Goal: Information Seeking & Learning: Learn about a topic

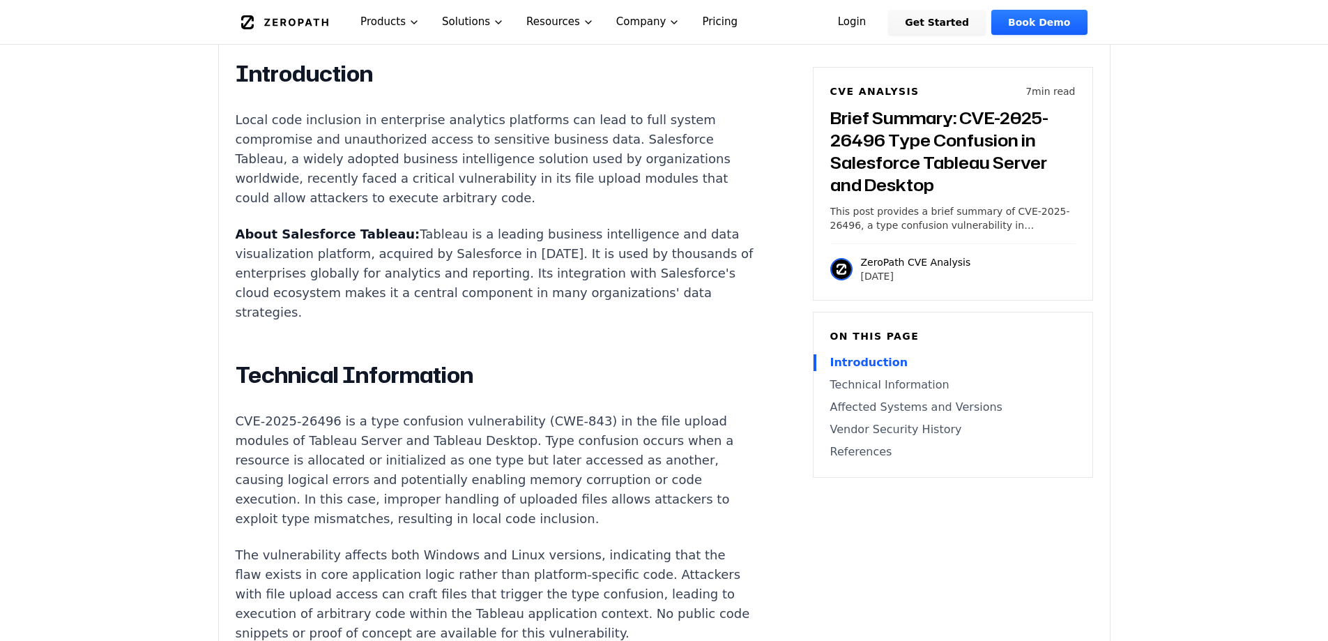
scroll to position [976, 0]
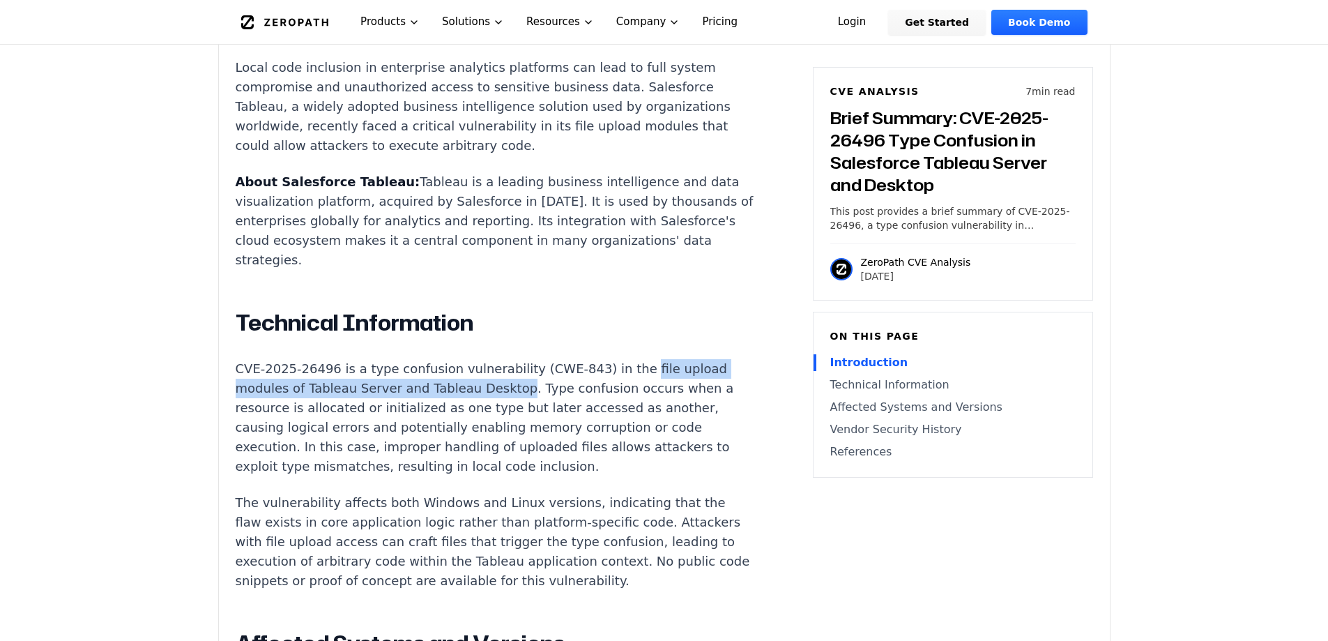
drag, startPoint x: 606, startPoint y: 329, endPoint x: 501, endPoint y: 344, distance: 106.3
click at [501, 359] on p "CVE-2025-26496 is a type confusion vulnerability (CWE-843) in the file upload m…" at bounding box center [495, 417] width 519 height 117
click at [495, 493] on p "The vulnerability affects both Windows and Linux versions, indicating that the …" at bounding box center [495, 542] width 519 height 98
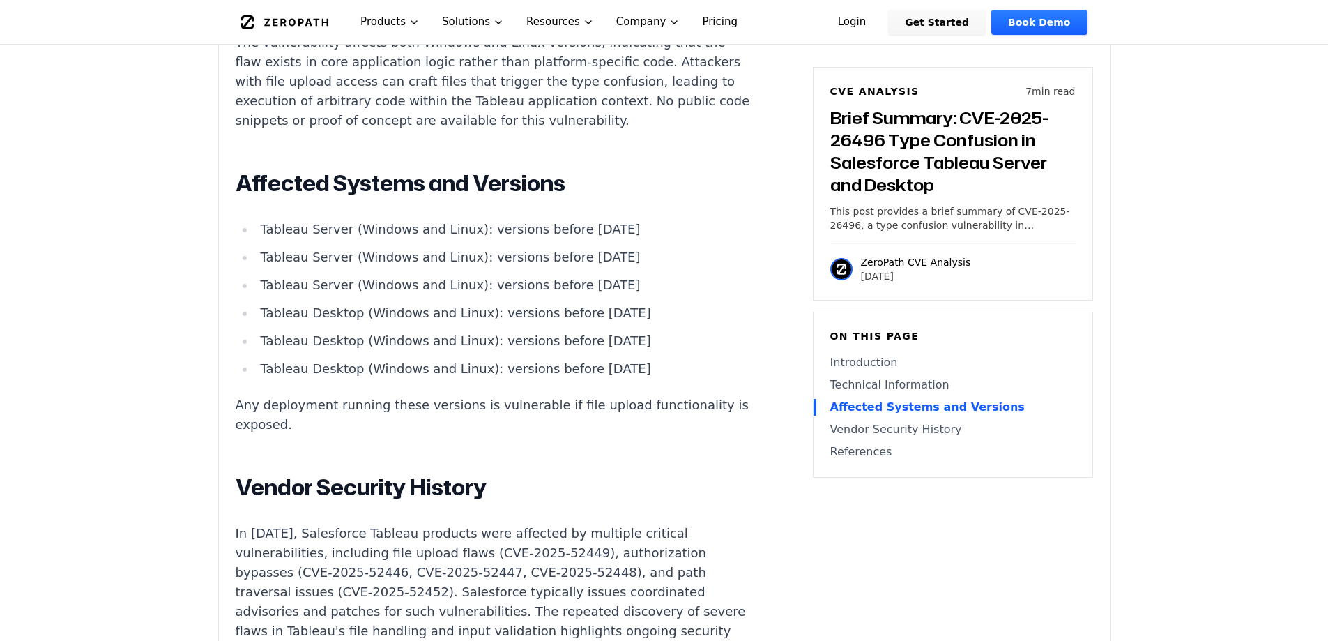
scroll to position [1464, 0]
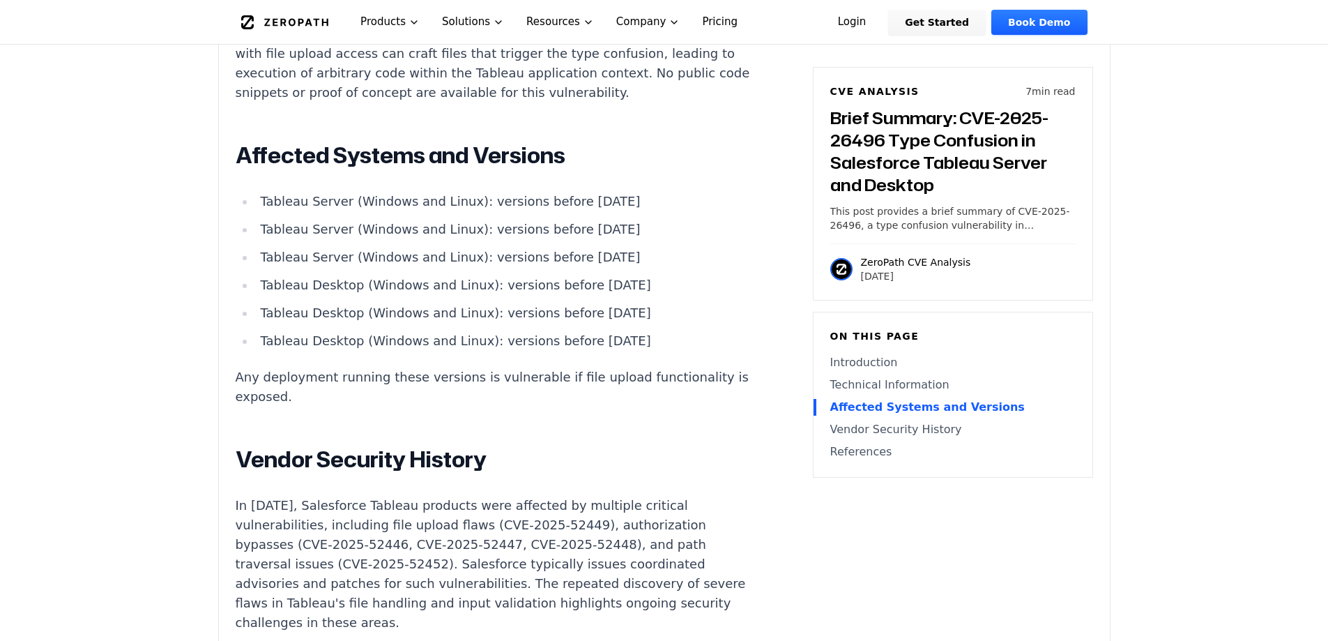
click at [664, 367] on p "Any deployment running these versions is vulnerable if file upload functionalit…" at bounding box center [495, 386] width 519 height 39
click at [678, 342] on article "Introduction Local code inclusion in enterprise analytics platforms can lead to…" at bounding box center [516, 177] width 561 height 1314
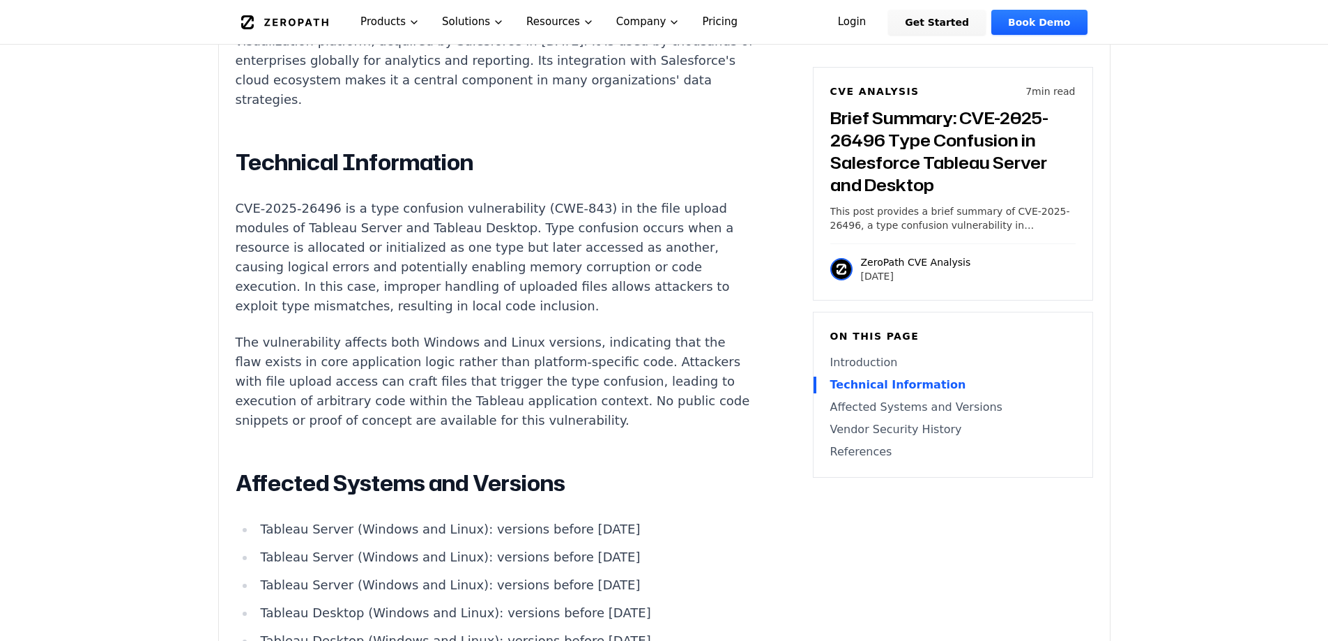
scroll to position [1116, 0]
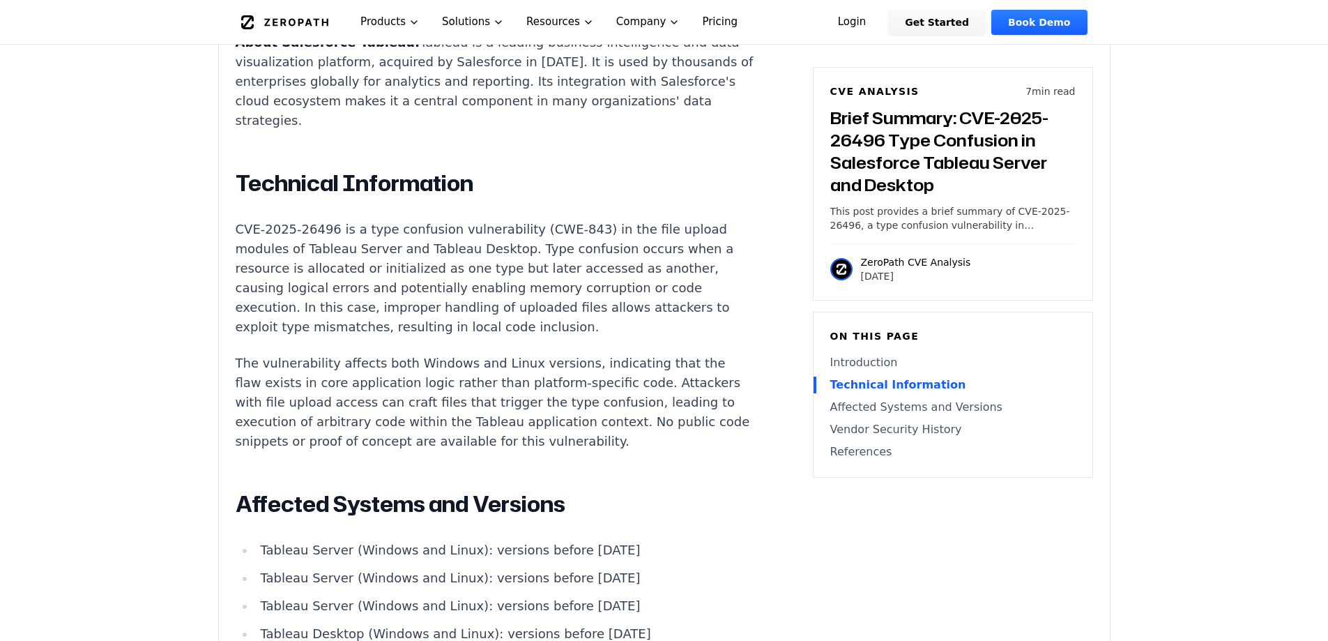
click at [356, 235] on p "CVE-2025-26496 is a type confusion vulnerability (CWE-843) in the file upload m…" at bounding box center [495, 278] width 519 height 117
click at [530, 274] on p "CVE-2025-26496 is a type confusion vulnerability (CWE-843) in the file upload m…" at bounding box center [495, 278] width 519 height 117
click at [561, 285] on p "CVE-2025-26496 is a type confusion vulnerability (CWE-843) in the file upload m…" at bounding box center [495, 278] width 519 height 117
click at [238, 363] on p "The vulnerability affects both Windows and Linux versions, indicating that the …" at bounding box center [495, 403] width 519 height 98
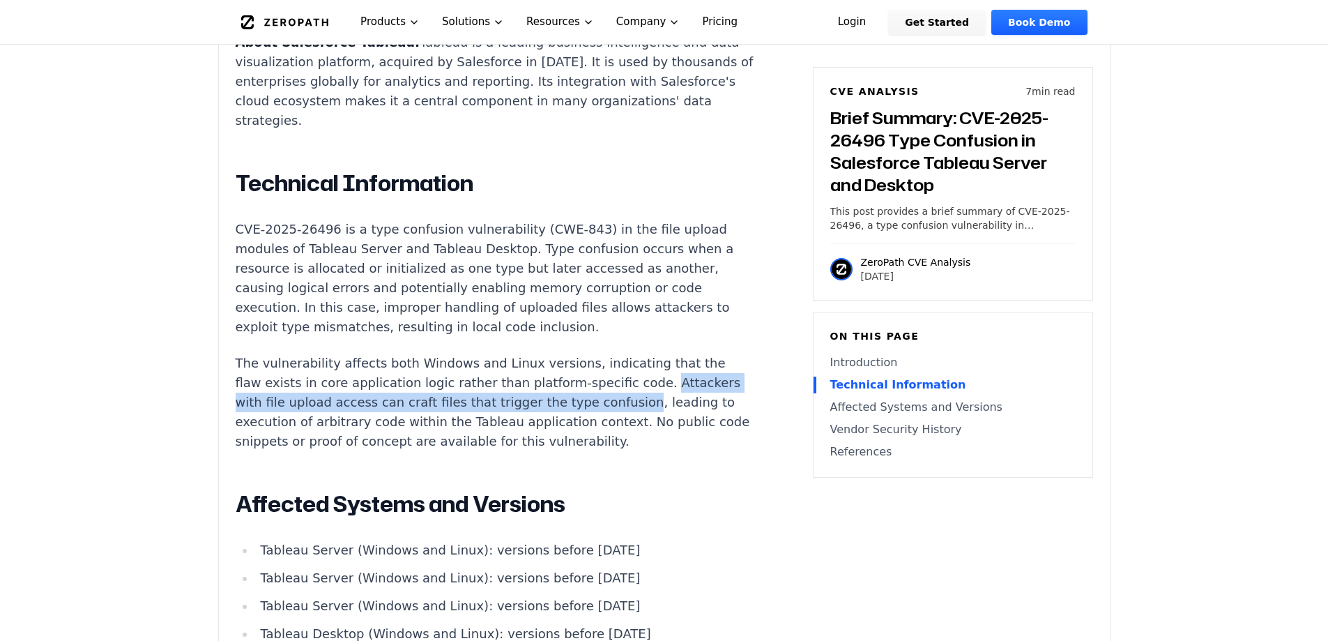
drag, startPoint x: 234, startPoint y: 372, endPoint x: 661, endPoint y: 359, distance: 427.7
click at [661, 359] on div "Experimental AI-Generated Content This CVE analysis is an experimental publicat…" at bounding box center [664, 281] width 891 height 1914
copy p "Attackers with file upload access can craft files that trigger the type confusi…"
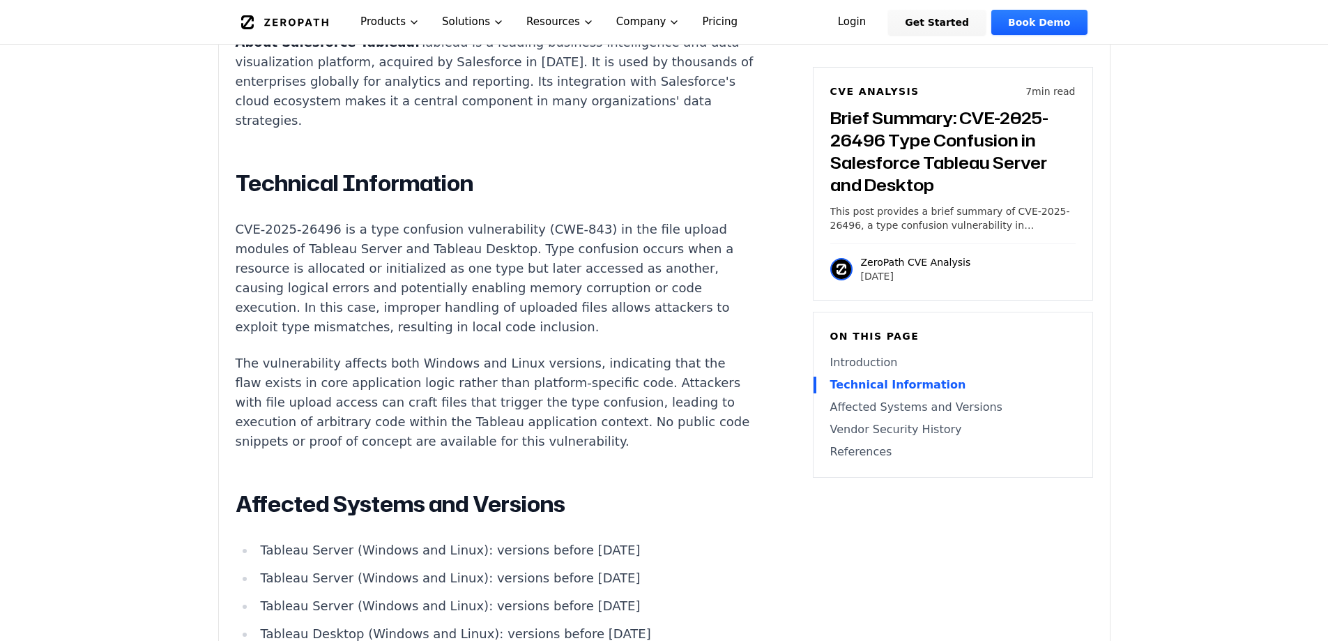
click at [559, 408] on p "The vulnerability affects both Windows and Linux versions, indicating that the …" at bounding box center [495, 403] width 519 height 98
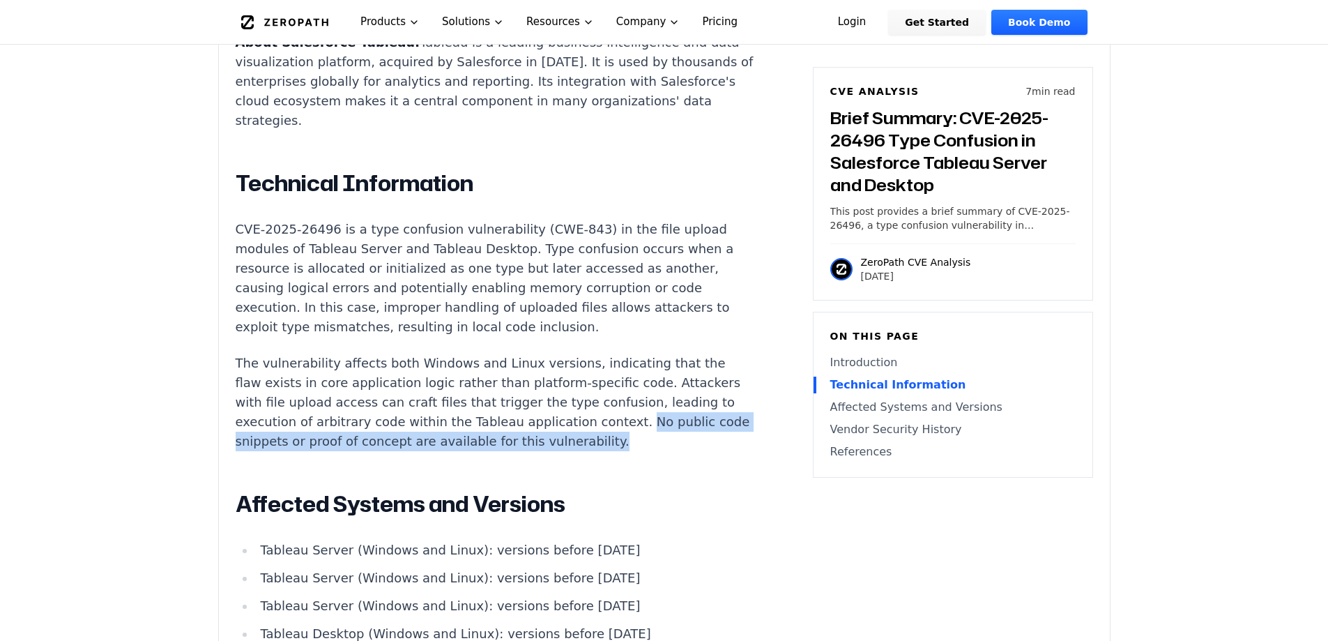
drag, startPoint x: 236, startPoint y: 401, endPoint x: 669, endPoint y: 409, distance: 433.1
click at [669, 409] on div "Experimental AI-Generated Content This CVE analysis is an experimental publicat…" at bounding box center [664, 281] width 891 height 1914
copy p "No public code snippets or proof of concept are available for this vulnerabilit…"
